Goal: Task Accomplishment & Management: Manage account settings

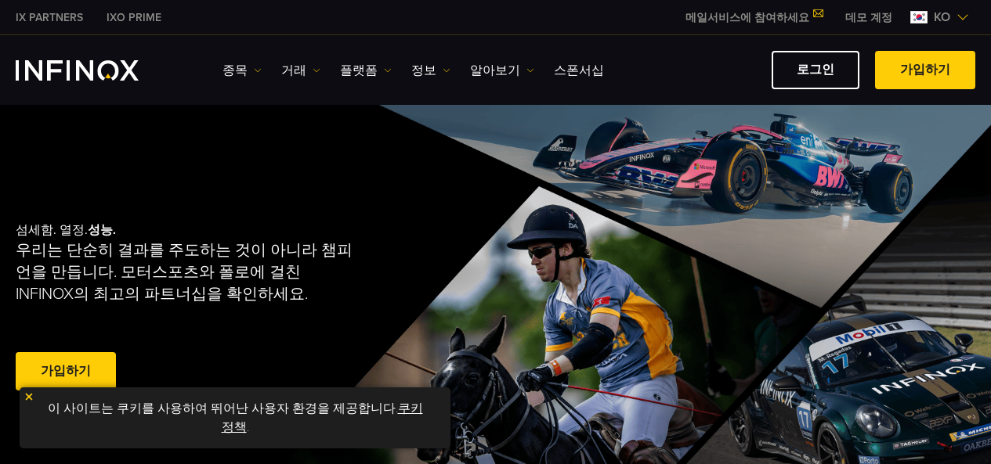
click at [27, 399] on img at bounding box center [28, 397] width 11 height 11
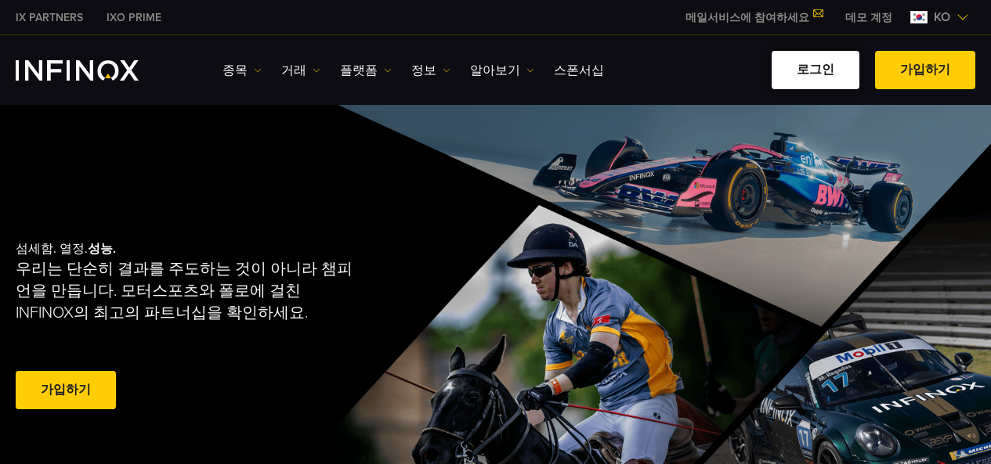
click at [822, 74] on link "로그인" at bounding box center [815, 70] width 88 height 38
click at [807, 63] on link "로그인" at bounding box center [815, 70] width 88 height 38
